Goal: Transaction & Acquisition: Purchase product/service

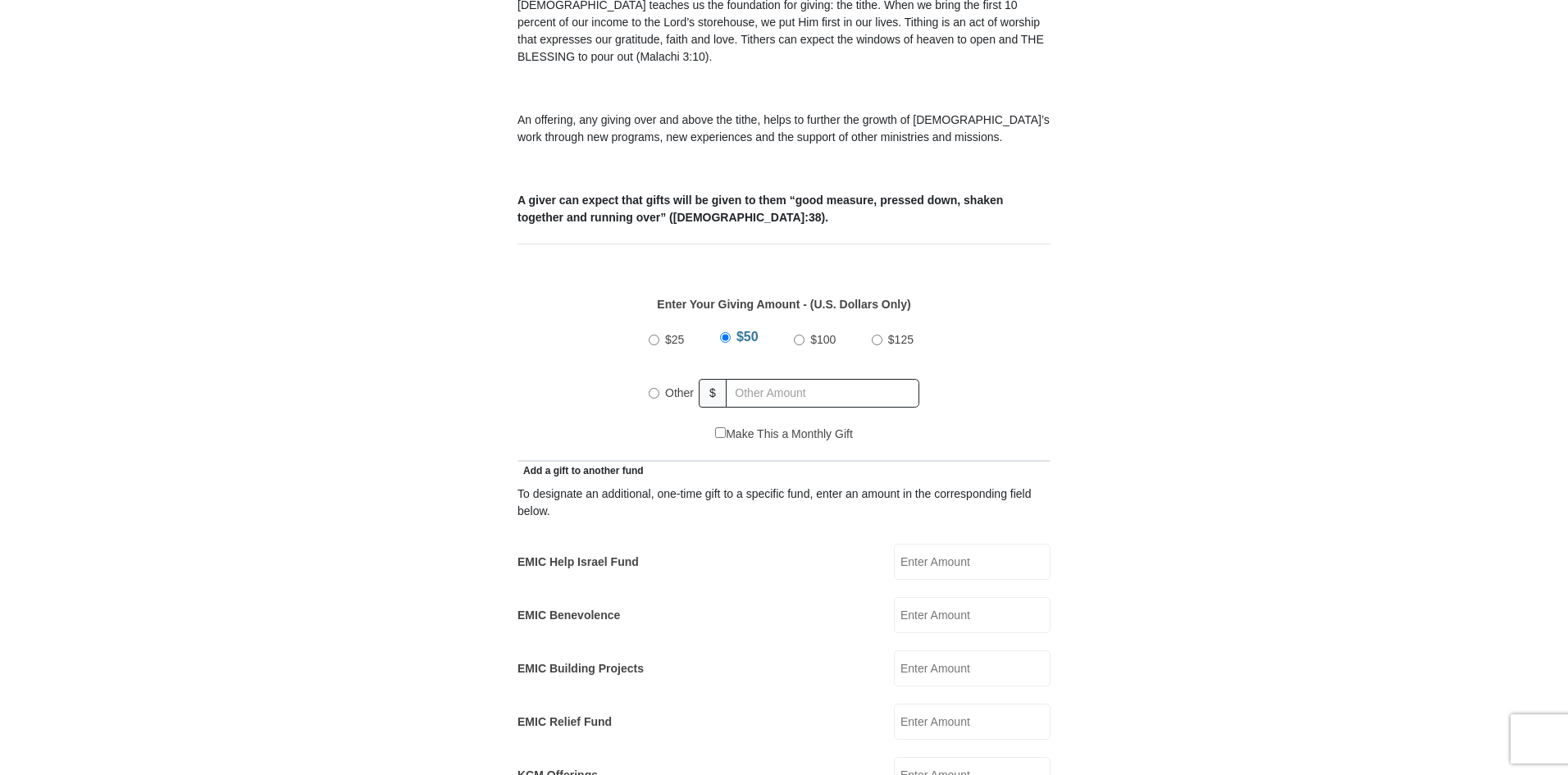
scroll to position [574, 0]
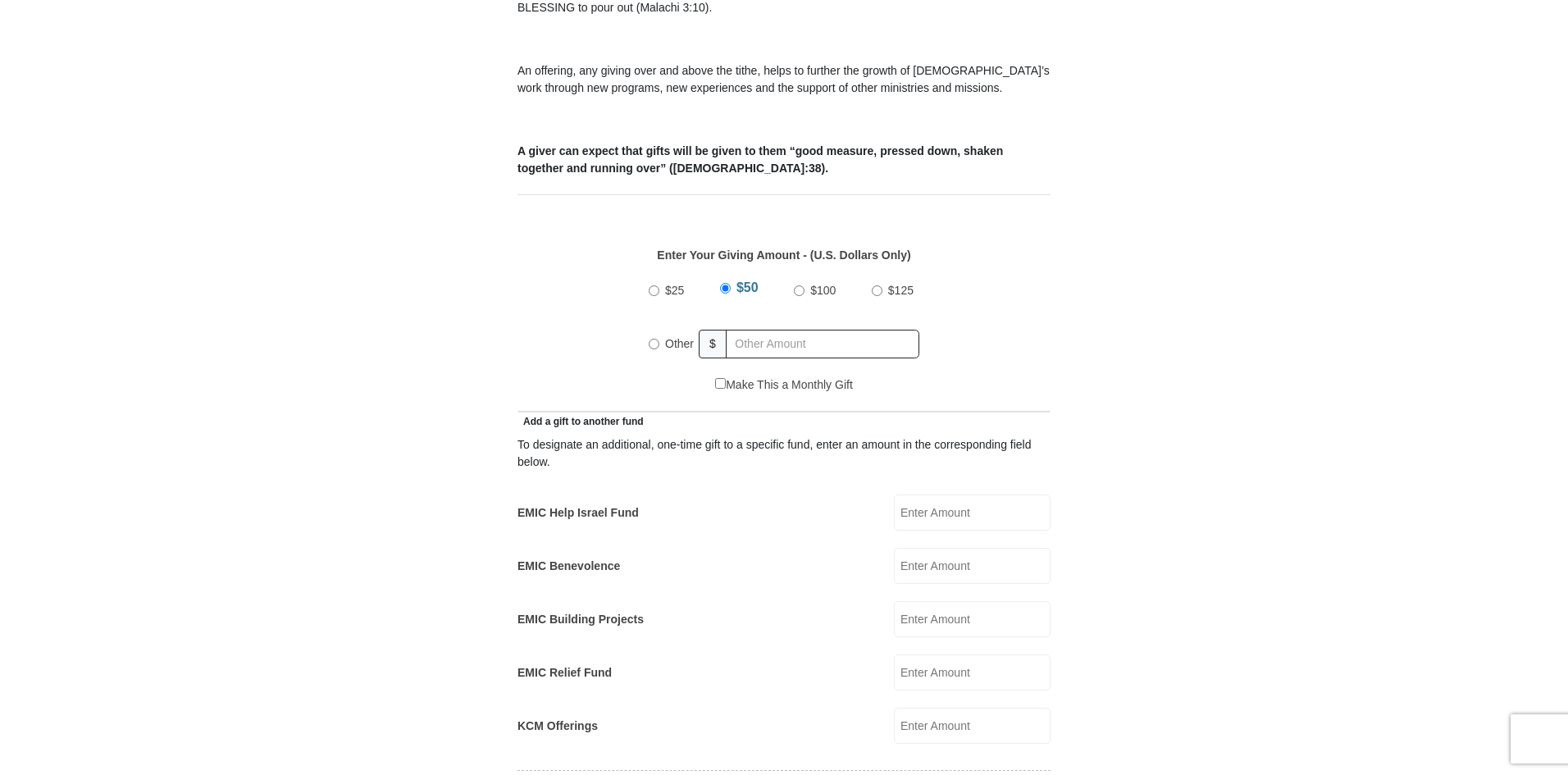
click at [653, 339] on input "Other" at bounding box center [654, 344] width 11 height 11
radio input "true"
click at [761, 330] on input "text" at bounding box center [825, 344] width 187 height 29
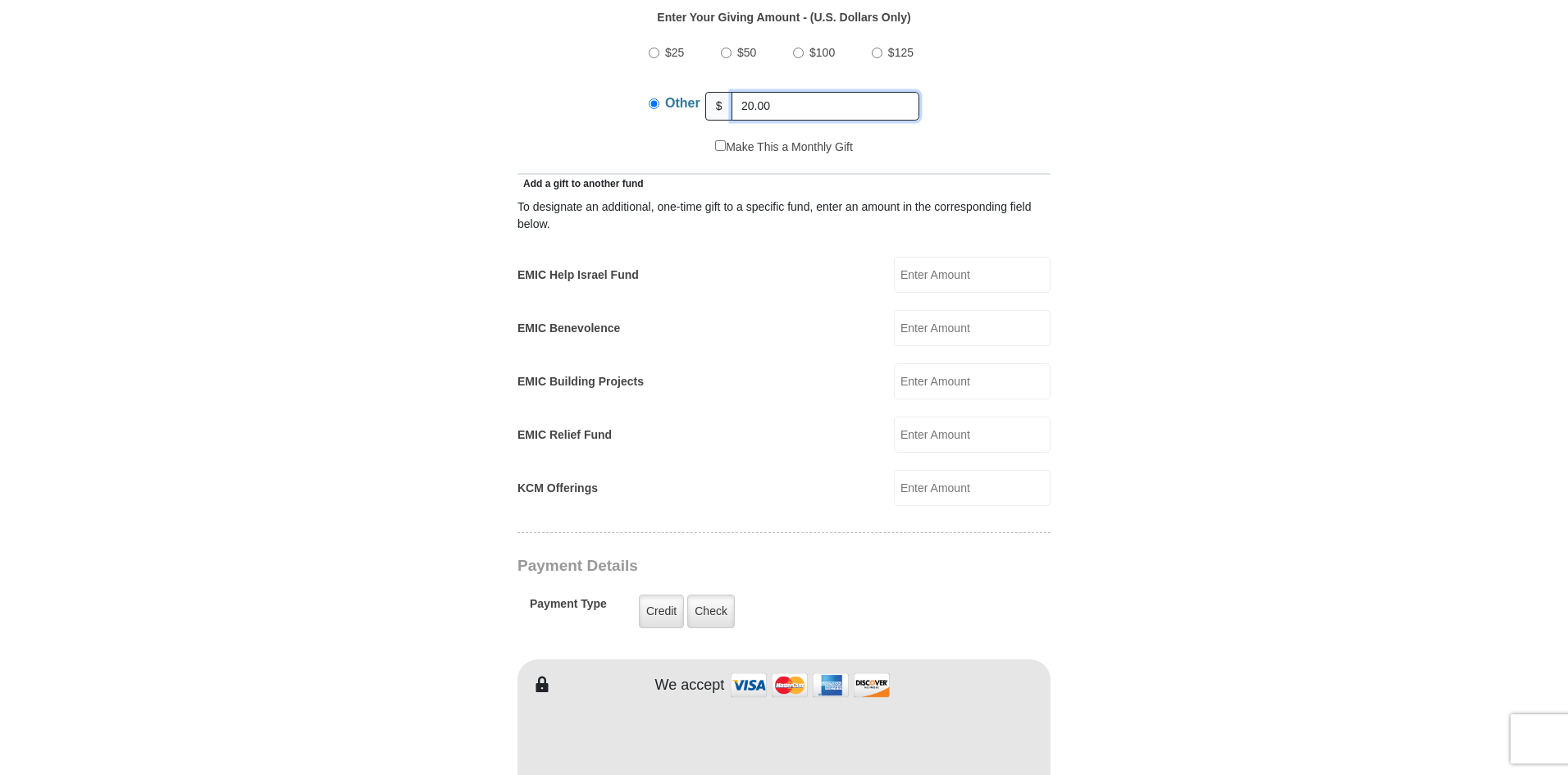
scroll to position [902, 0]
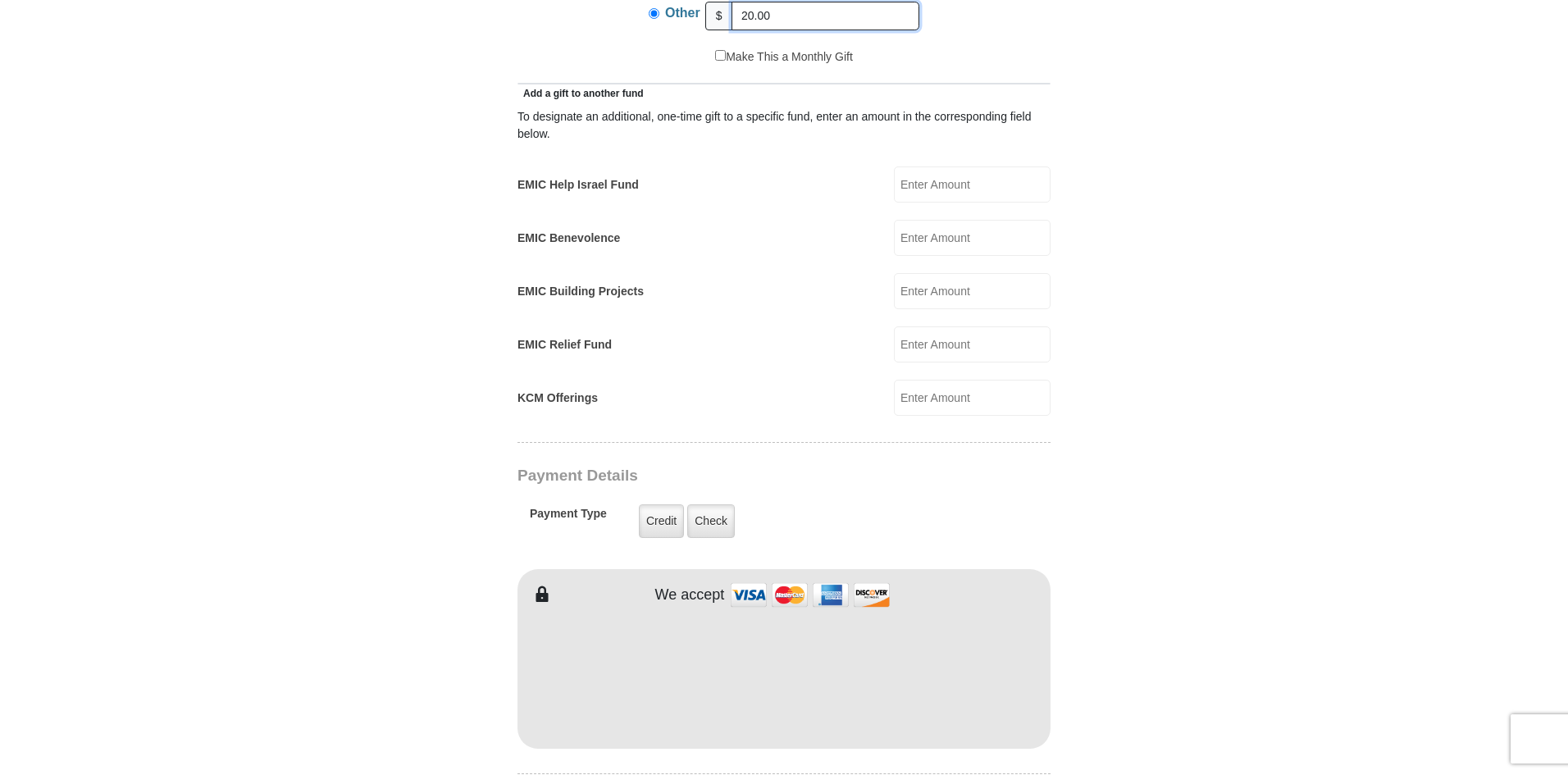
type input "20.00"
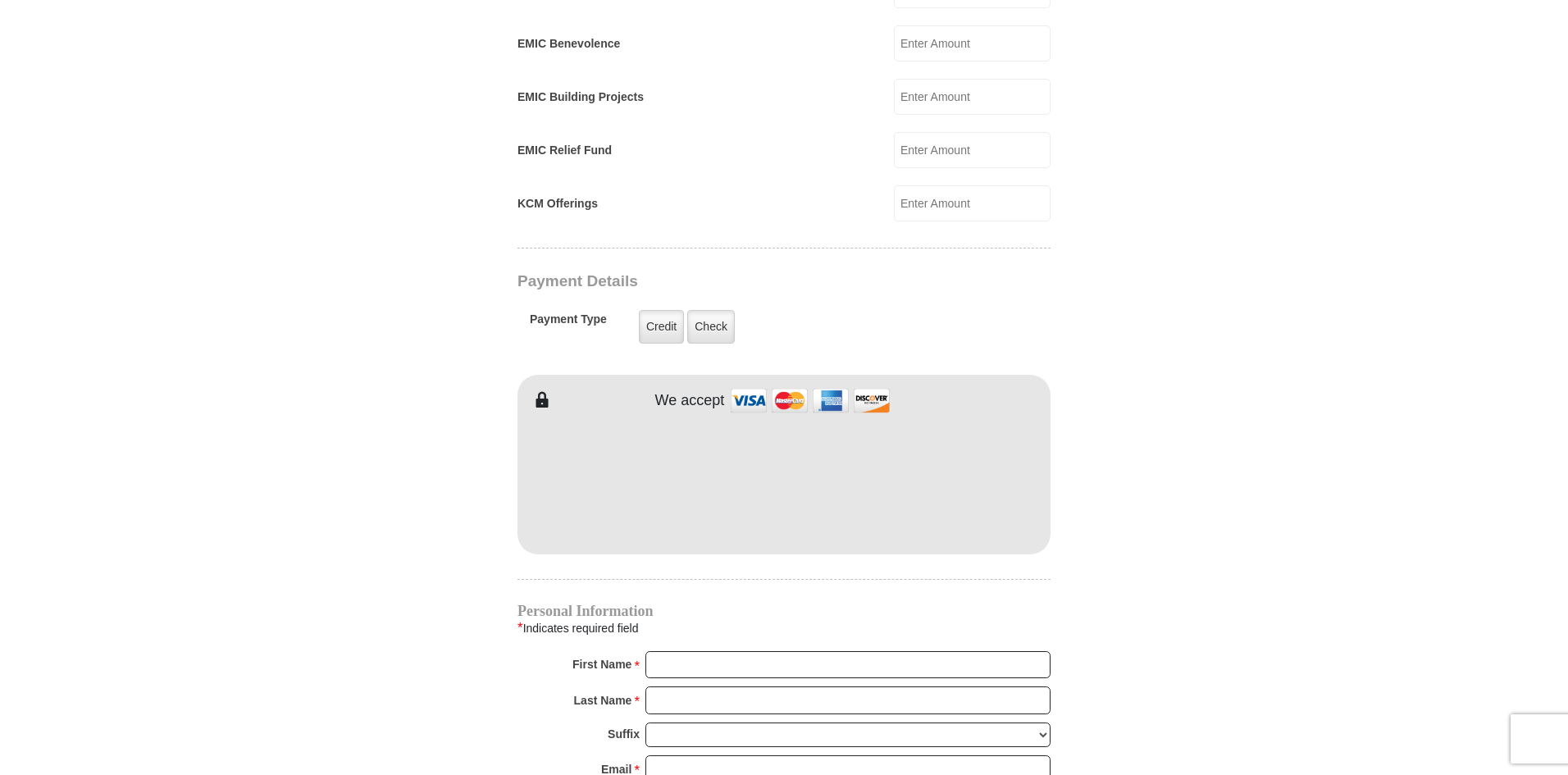
scroll to position [1148, 0]
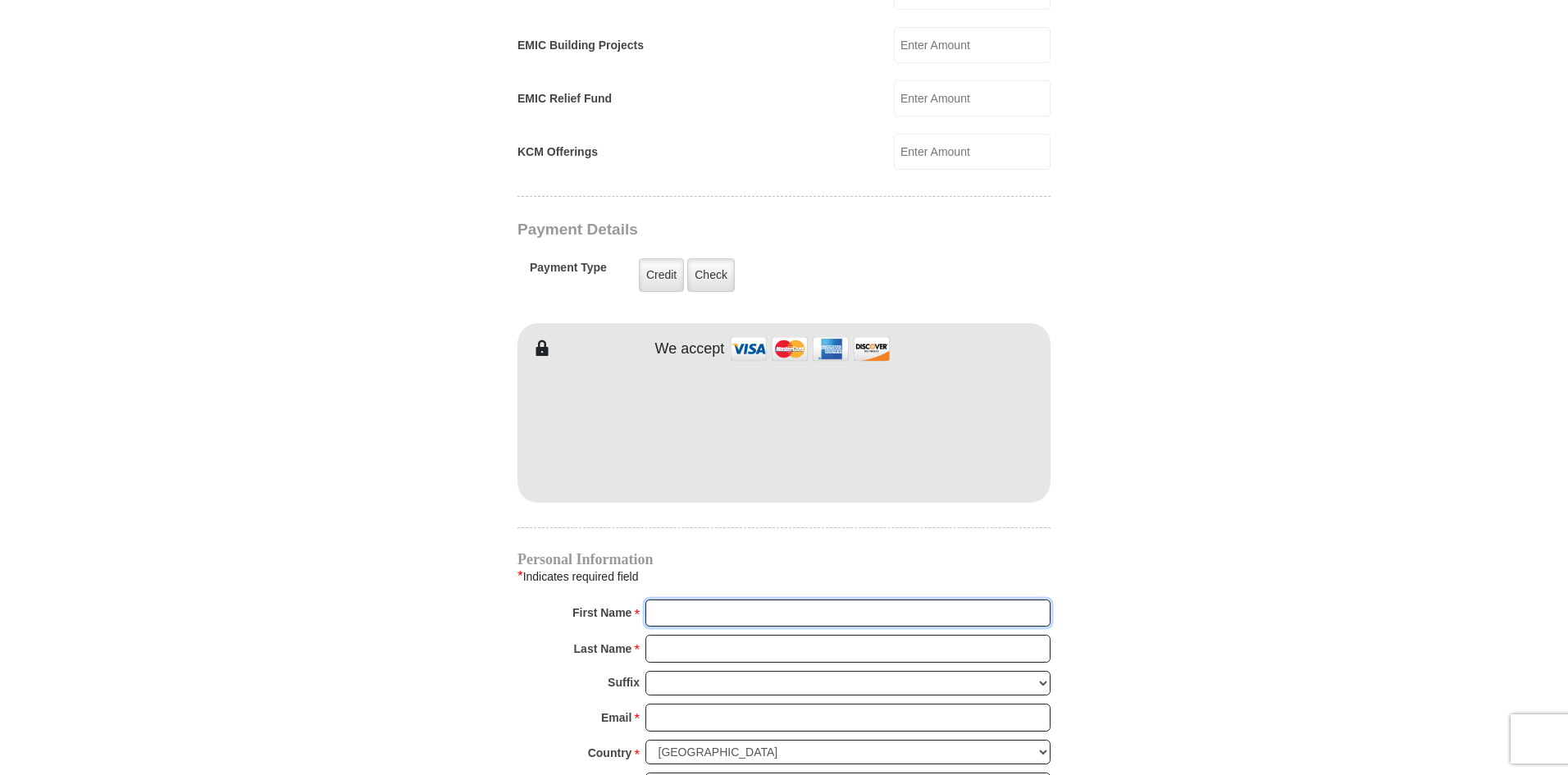
click at [670, 600] on input "First Name *" at bounding box center [848, 614] width 405 height 28
drag, startPoint x: 1436, startPoint y: 814, endPoint x: 1573, endPoint y: 814, distance: 137.0
click at [1567, 774] on html "[GEOGRAPHIC_DATA][DEMOGRAPHIC_DATA] Online Giving Because of gifts like yours, …" at bounding box center [784, 340] width 1568 height 2977
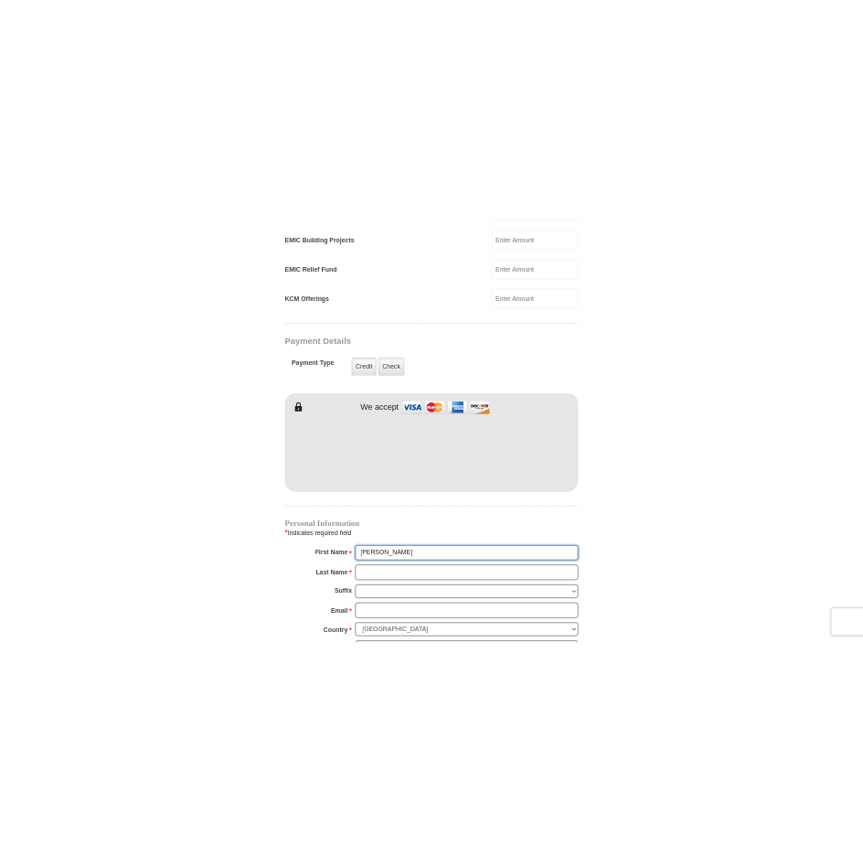
scroll to position [1343, 0]
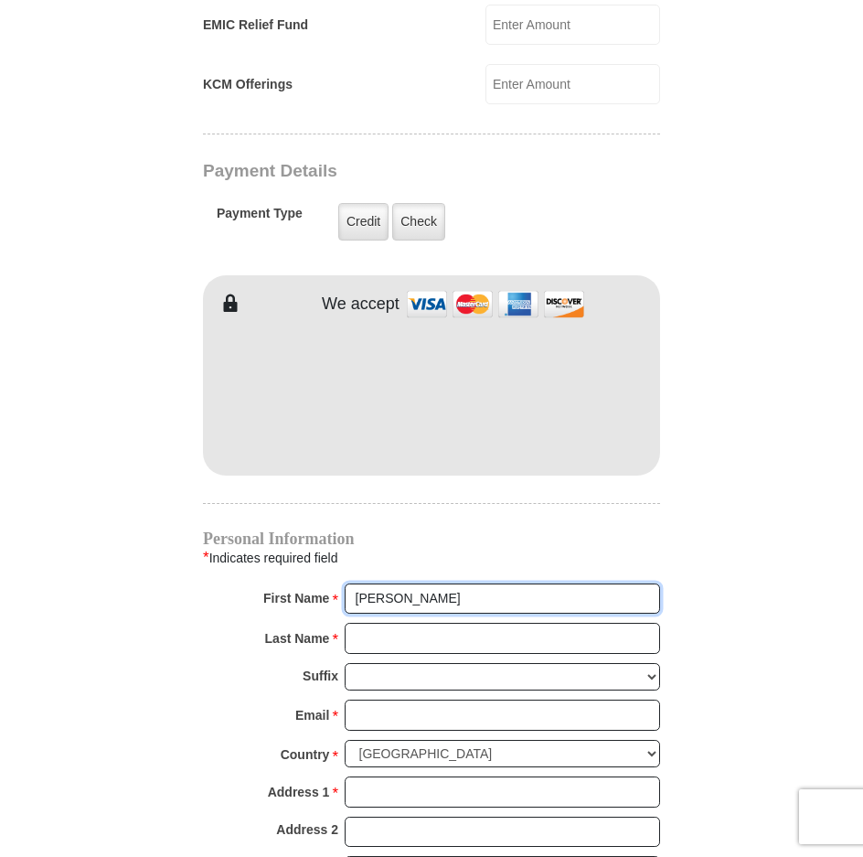
drag, startPoint x: 438, startPoint y: 569, endPoint x: 434, endPoint y: 579, distance: 10.7
click at [438, 584] on input "[PERSON_NAME]" at bounding box center [503, 599] width 316 height 31
type input "[PERSON_NAME]"
click at [380, 623] on input "Last Name *" at bounding box center [503, 638] width 316 height 31
type input "[PERSON_NAME]"
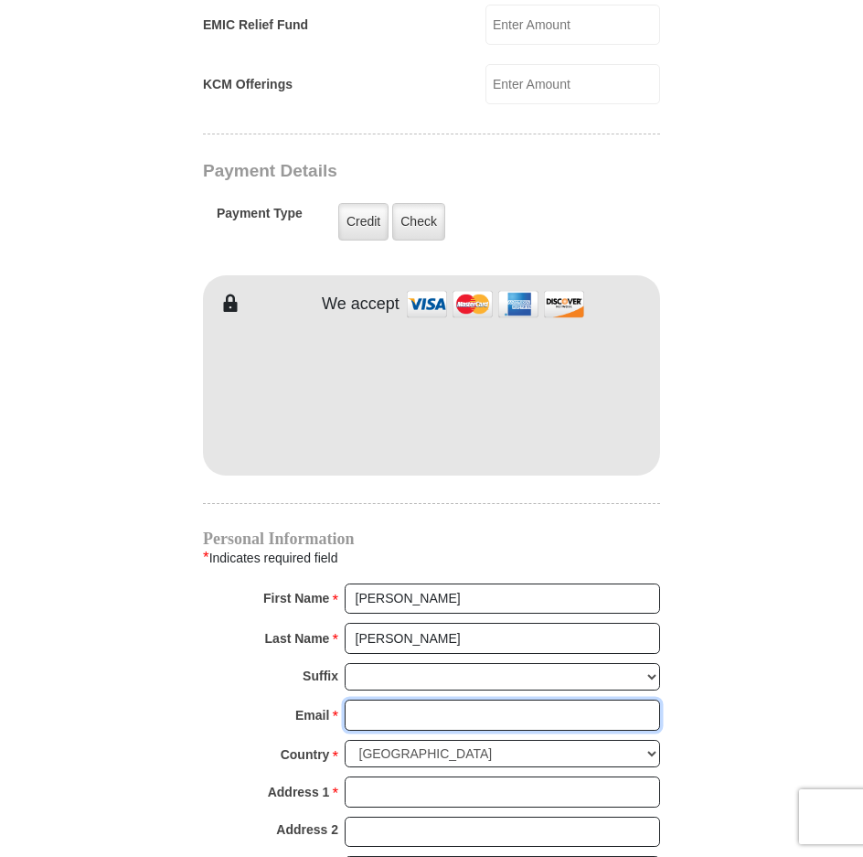
click at [389, 700] on input "Email *" at bounding box center [503, 715] width 316 height 31
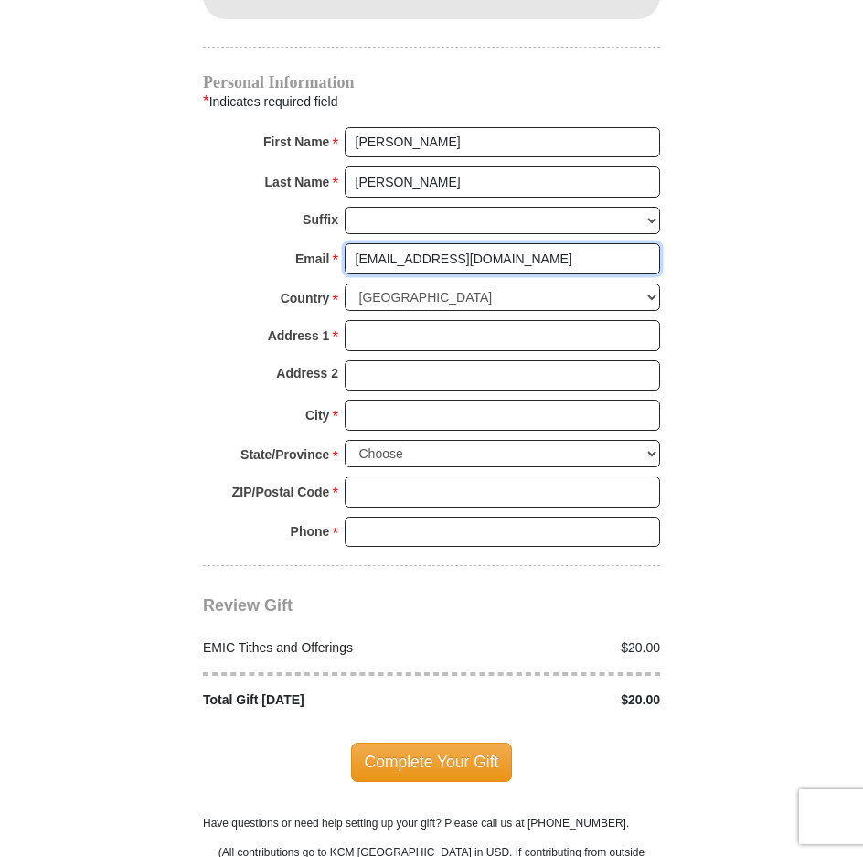
scroll to position [1800, 0]
type input "[EMAIL_ADDRESS][DOMAIN_NAME]"
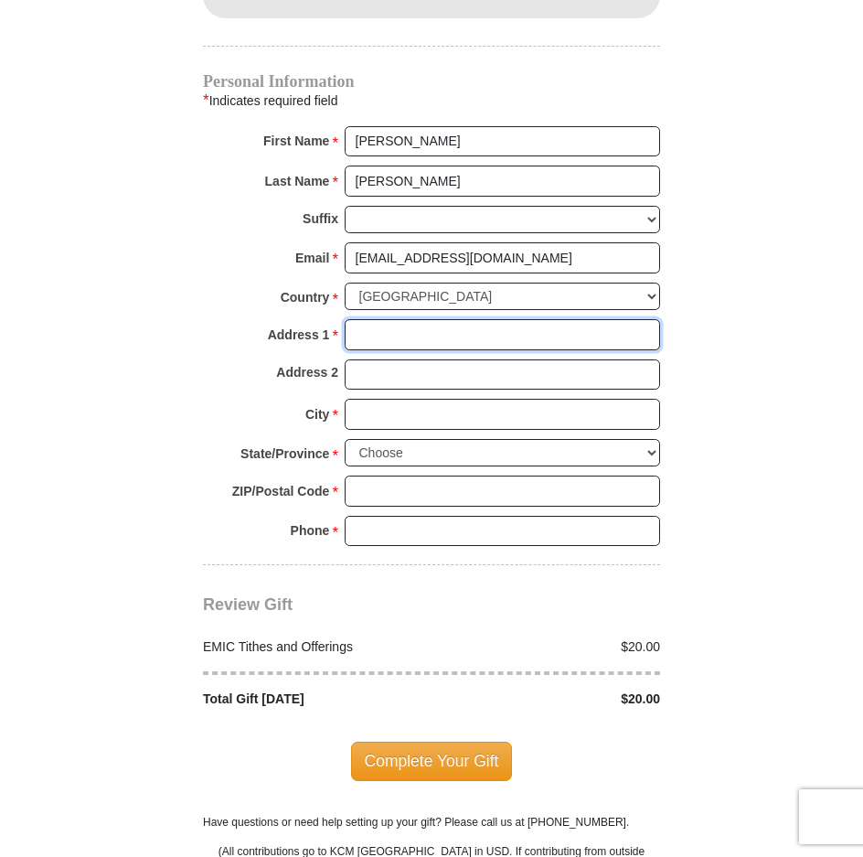
click at [375, 319] on input "Address 1 *" at bounding box center [503, 334] width 316 height 31
type input "[STREET_ADDRESS][PERSON_NAME]"
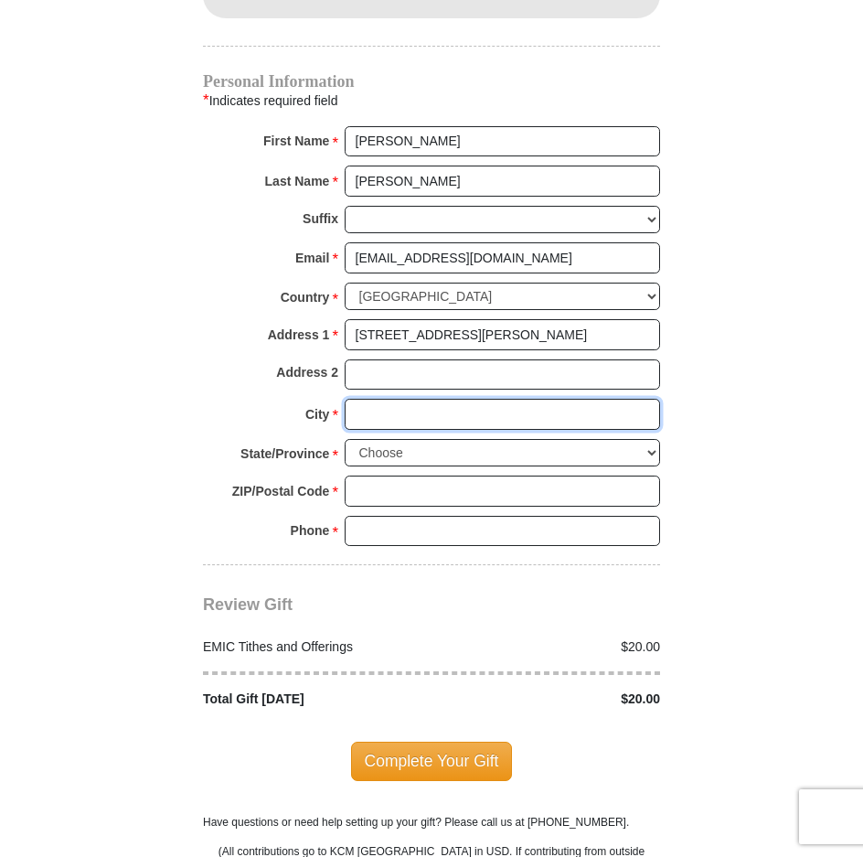
click at [369, 399] on input "City *" at bounding box center [503, 414] width 316 height 31
type input "[GEOGRAPHIC_DATA]"
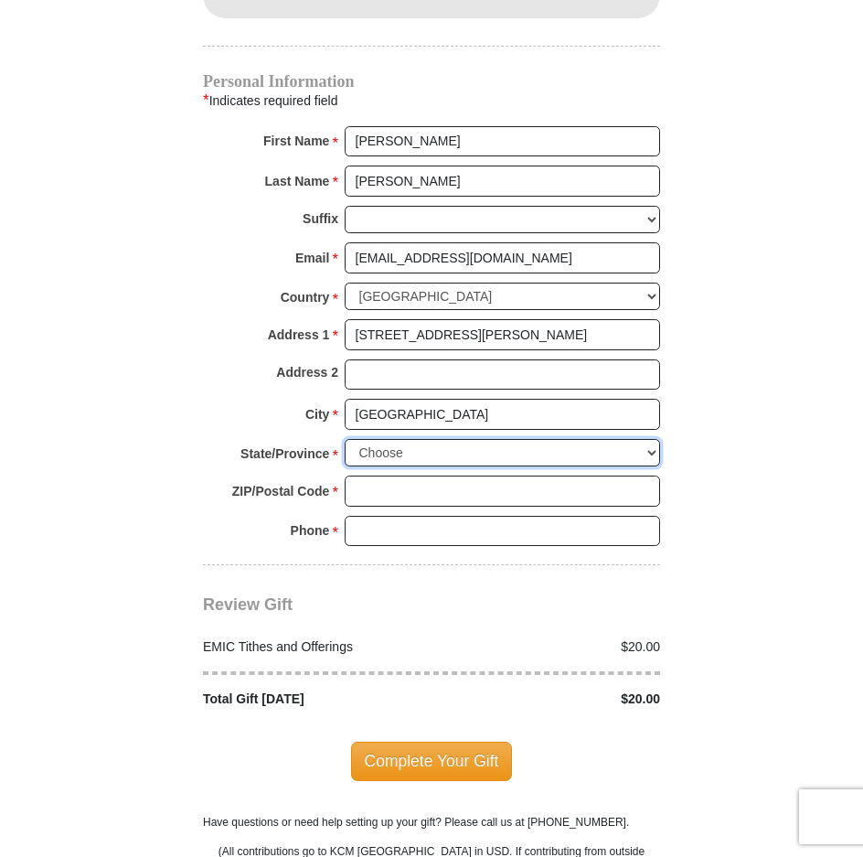
click at [648, 439] on select "Choose [US_STATE] [US_STATE] [US_STATE] [US_STATE] [US_STATE] Armed Forces Amer…" at bounding box center [503, 453] width 316 height 28
select select "[GEOGRAPHIC_DATA]"
click at [345, 439] on select "Choose [US_STATE] [US_STATE] [US_STATE] [US_STATE] [US_STATE] Armed Forces Amer…" at bounding box center [503, 453] width 316 height 28
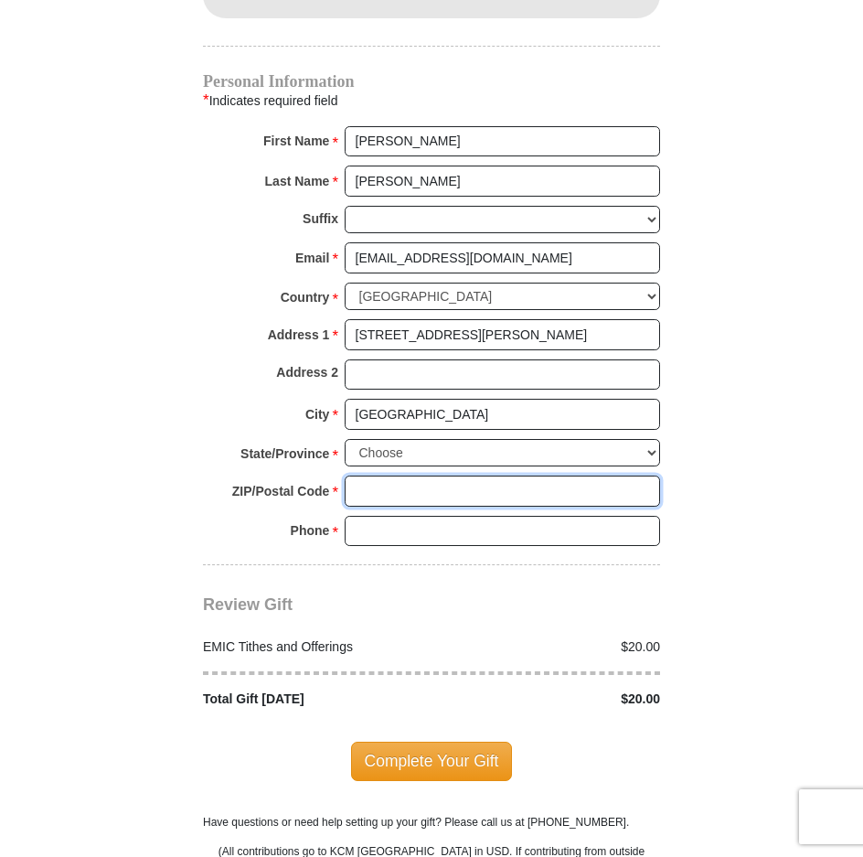
click at [399, 476] on input "ZIP/Postal Code *" at bounding box center [503, 491] width 316 height 31
type input "76131"
click at [419, 516] on input "Phone * *" at bounding box center [503, 531] width 316 height 31
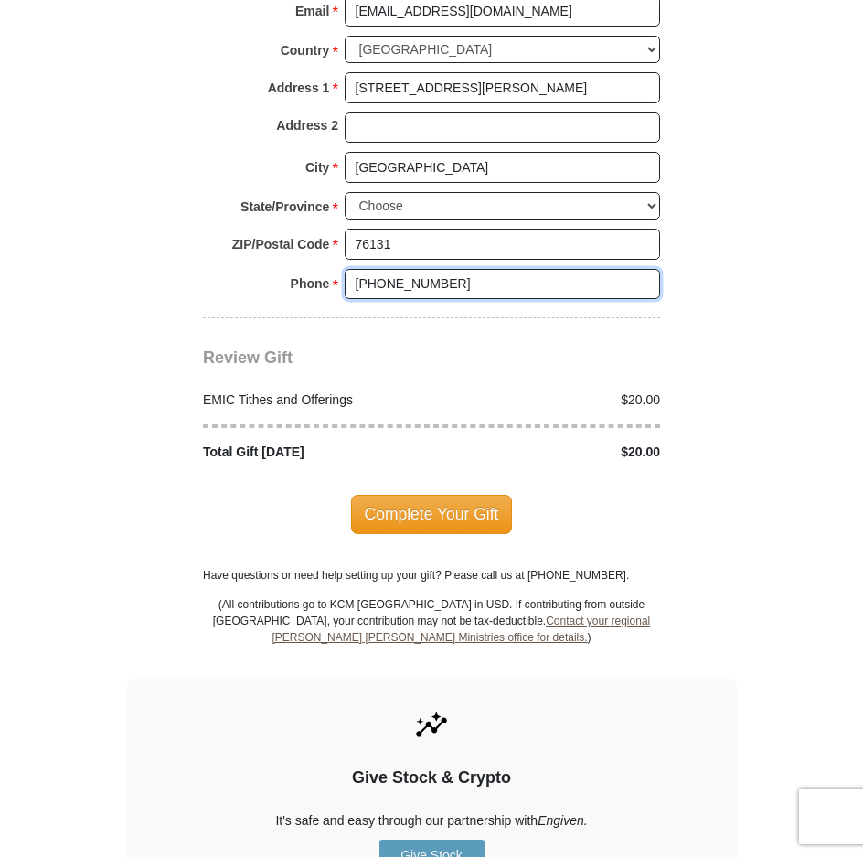
scroll to position [2074, 0]
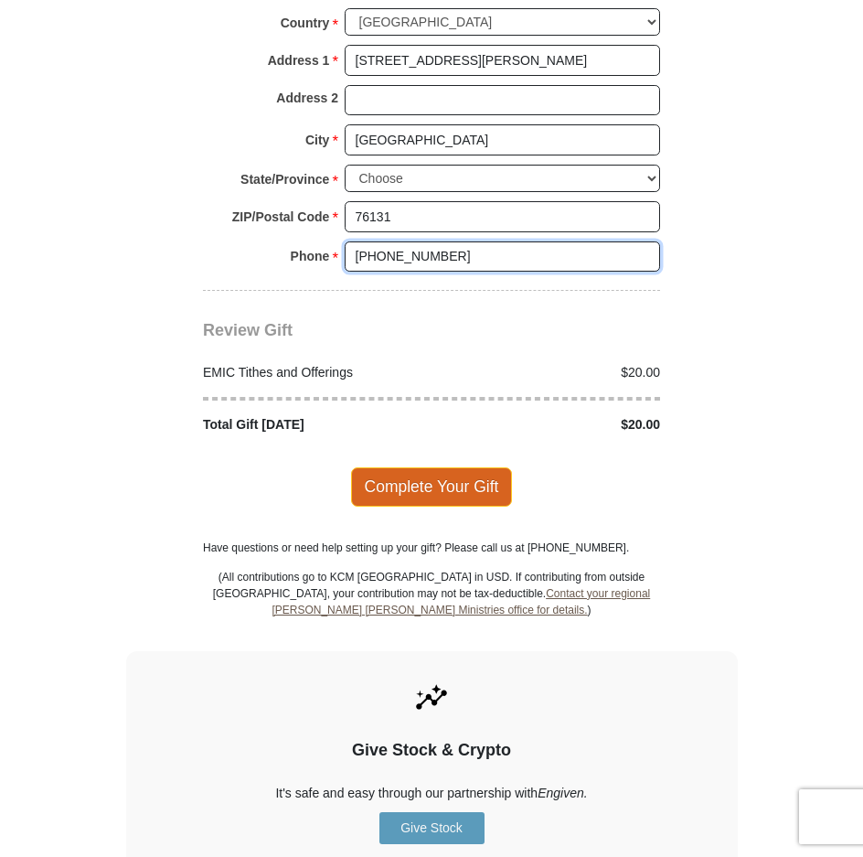
type input "[PHONE_NUMBER]"
click at [410, 467] on span "Complete Your Gift" at bounding box center [432, 486] width 162 height 38
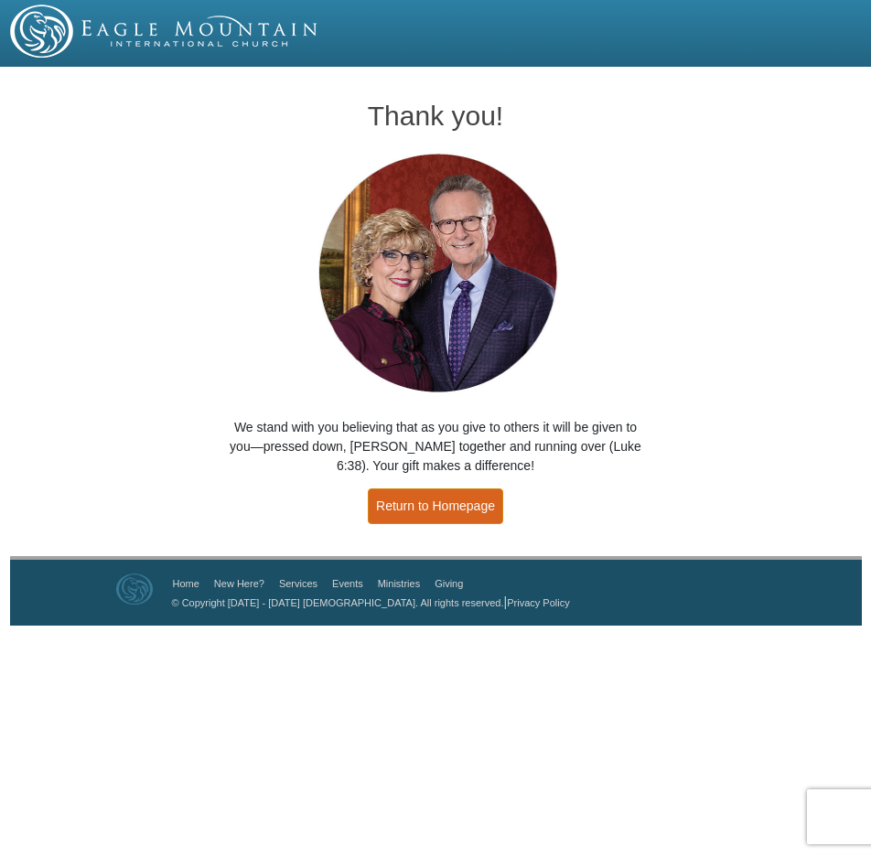
click at [454, 509] on link "Return to Homepage" at bounding box center [435, 506] width 135 height 36
